Goal: Transaction & Acquisition: Download file/media

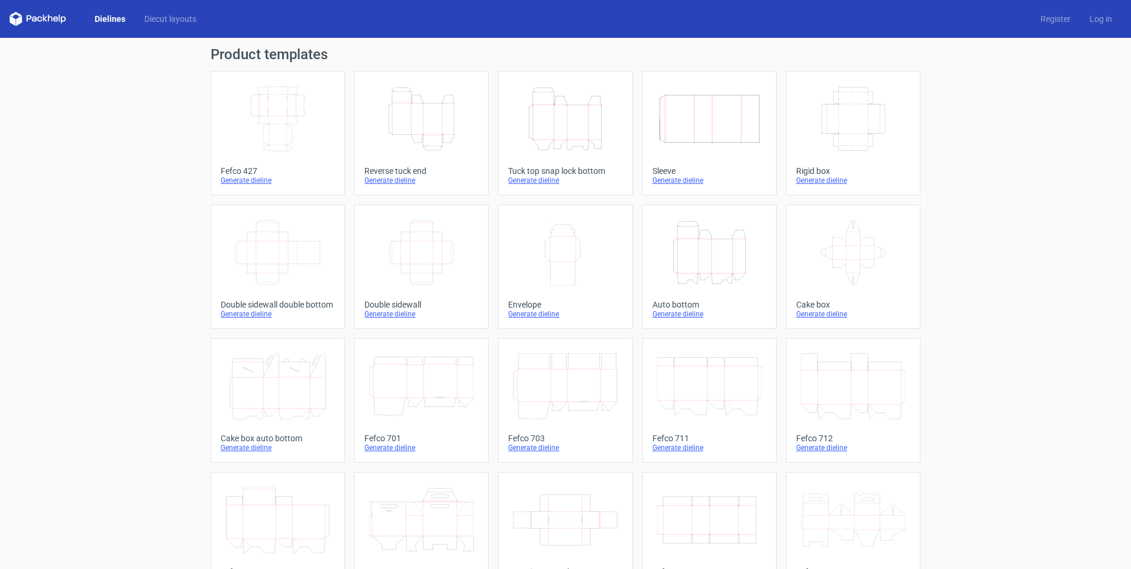
click at [450, 111] on icon "Height Depth Width" at bounding box center [421, 119] width 105 height 66
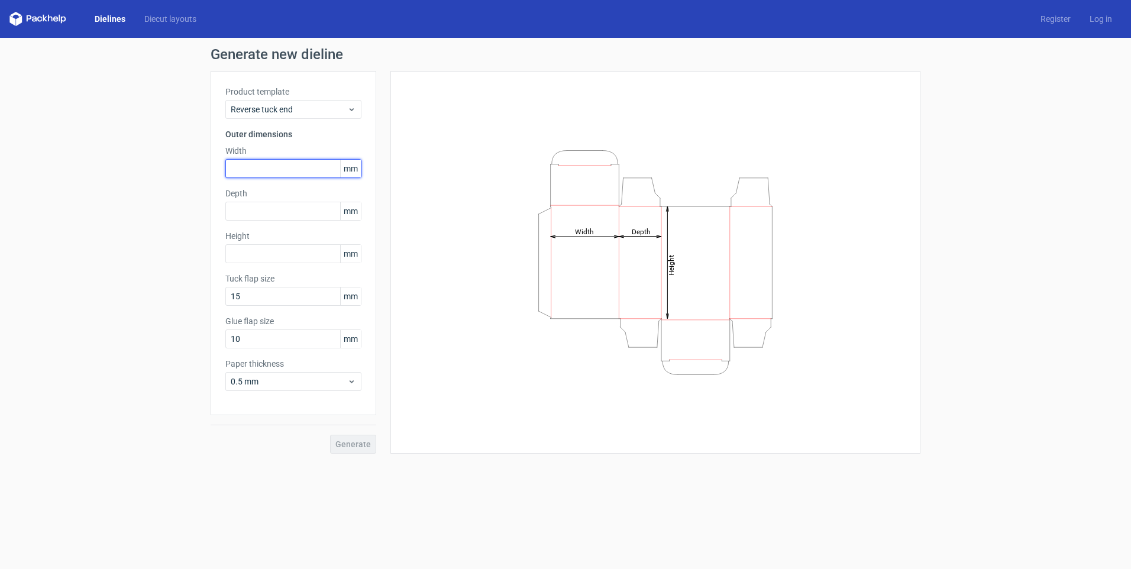
click at [269, 160] on input "text" at bounding box center [293, 168] width 136 height 19
type input "80"
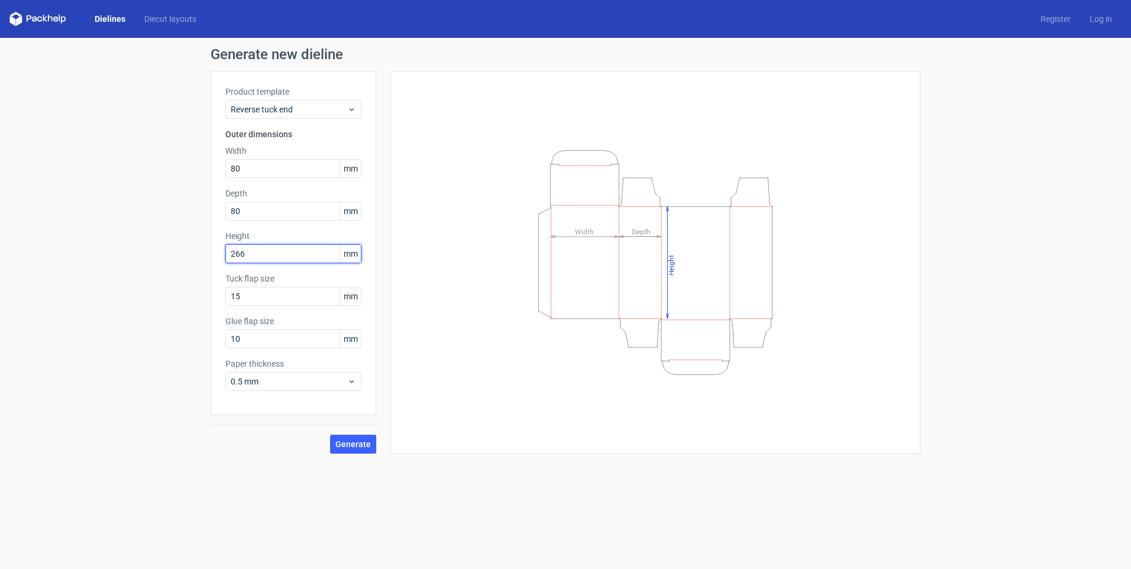
type input "266"
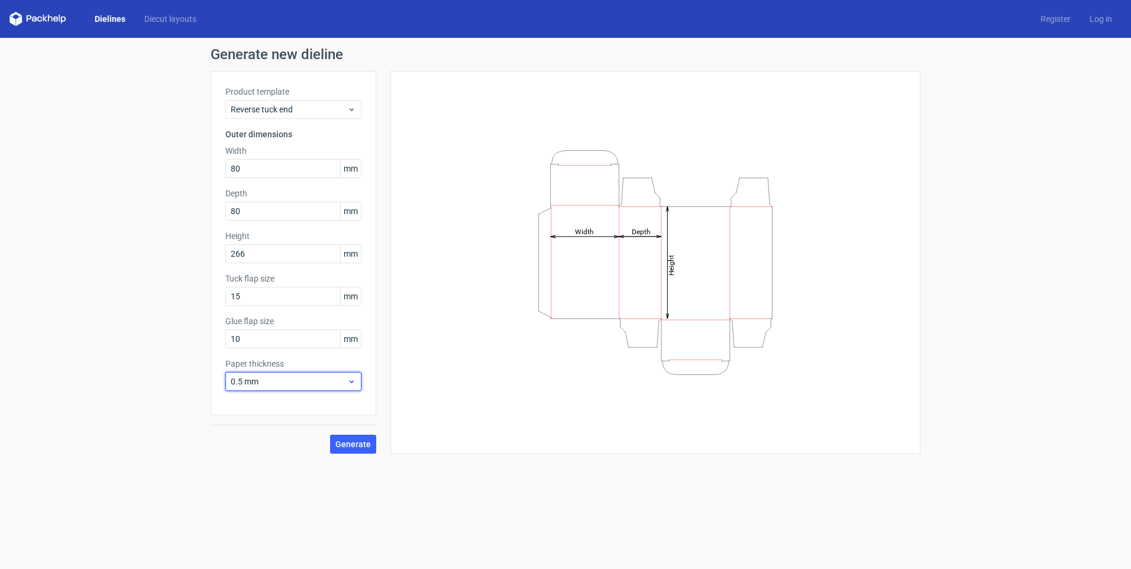
click at [309, 383] on span "0.5 mm" at bounding box center [289, 382] width 117 height 12
click at [274, 410] on div "0.4 mm" at bounding box center [293, 407] width 127 height 19
drag, startPoint x: 350, startPoint y: 447, endPoint x: 348, endPoint y: 419, distance: 27.3
click at [350, 447] on span "Generate" at bounding box center [352, 444] width 35 height 8
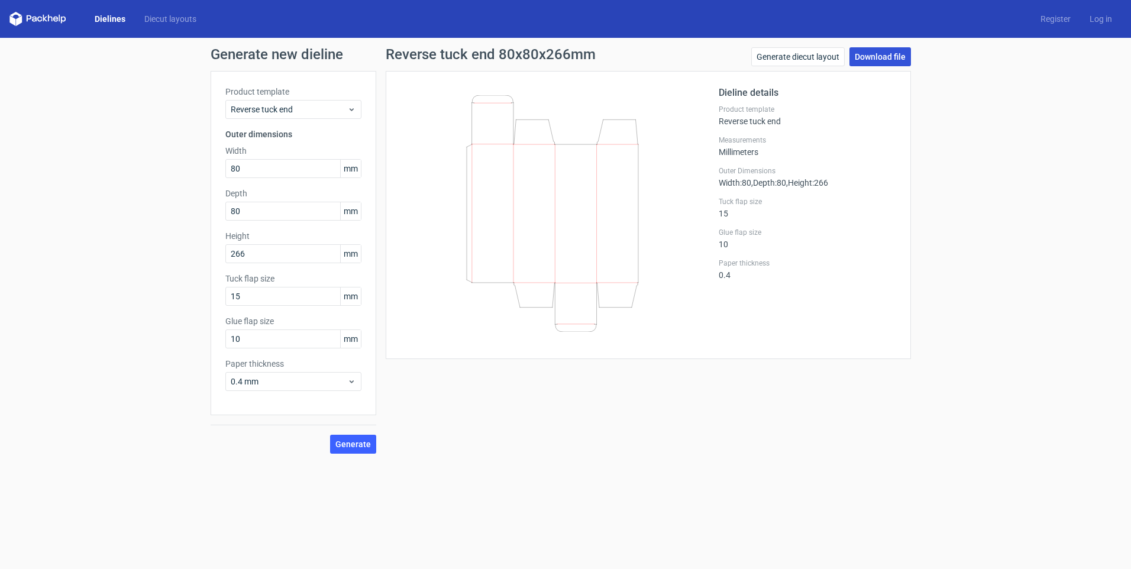
click at [881, 58] on link "Download file" at bounding box center [880, 56] width 62 height 19
click at [628, 385] on div "Reverse tuck end 80x80x266mm Generate diecut layout Download file Dieline detai…" at bounding box center [648, 250] width 544 height 406
